Goal: Task Accomplishment & Management: Use online tool/utility

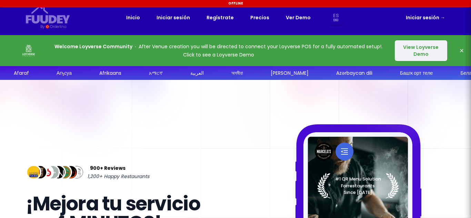
select select "es"
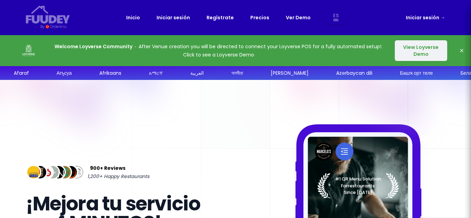
click at [414, 52] on button "View Loyverse Demo" at bounding box center [421, 50] width 52 height 21
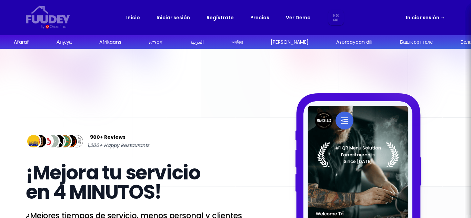
select select "es"
click at [432, 17] on link "Iniciar sesión →" at bounding box center [425, 17] width 39 height 8
select select "es"
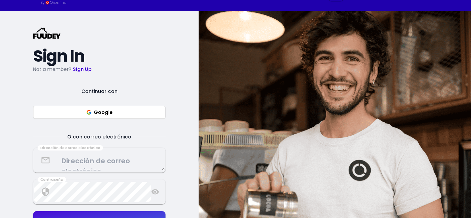
scroll to position [34, 0]
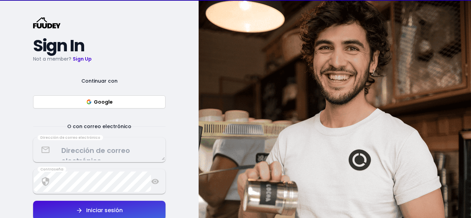
click at [147, 104] on button "Google" at bounding box center [99, 102] width 132 height 13
select select "es"
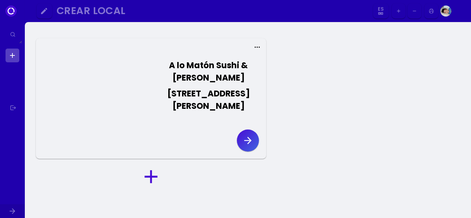
click at [247, 138] on icon "button" at bounding box center [247, 140] width 11 height 11
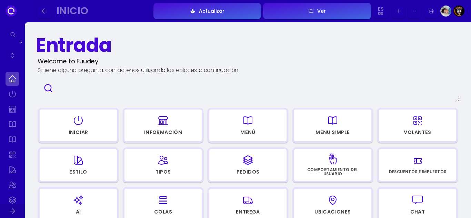
click at [296, 10] on button "Ver" at bounding box center [317, 11] width 108 height 17
click at [290, 14] on button "Ver" at bounding box center [317, 11] width 108 height 17
click at [248, 130] on div "Menú" at bounding box center [247, 132] width 15 height 5
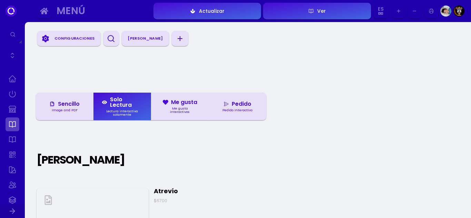
click at [246, 110] on div "Pedido Interactivo" at bounding box center [238, 110] width 36 height 3
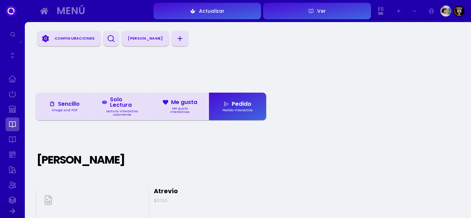
click at [295, 16] on button "Ver" at bounding box center [317, 11] width 108 height 17
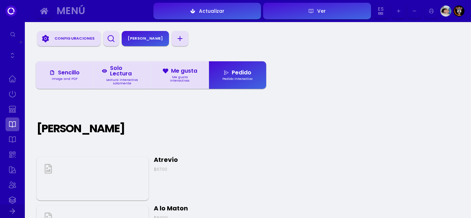
scroll to position [69, 0]
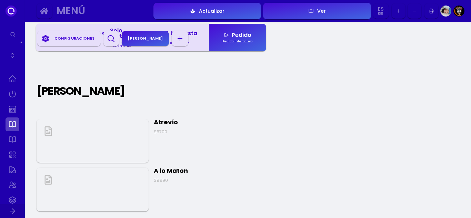
click at [218, 9] on div "Actualizar" at bounding box center [209, 11] width 29 height 5
